Goal: Check status

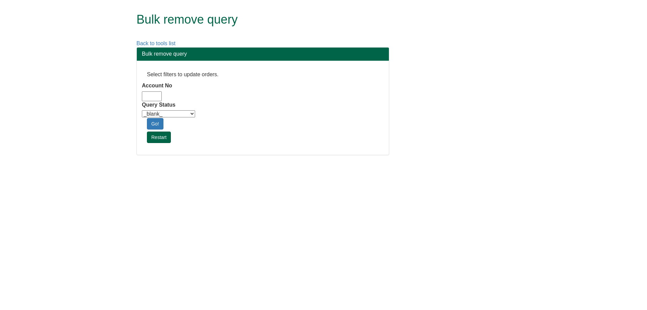
click at [154, 100] on input "Account No" at bounding box center [152, 96] width 20 height 10
type input "adm10"
click at [165, 114] on select "_blank_ Customer Credit_Control Purchasing Internal Other Address High_Value Co…" at bounding box center [168, 113] width 53 height 7
select select "Automation_Check"
click at [142, 110] on select "_blank_ Customer Credit_Control Purchasing Internal Other Address High_Value Co…" at bounding box center [168, 113] width 53 height 7
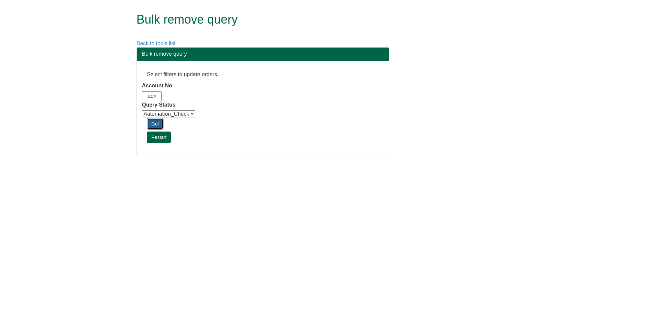
click at [156, 126] on link "Go!" at bounding box center [155, 123] width 17 height 11
